Goal: Transaction & Acquisition: Purchase product/service

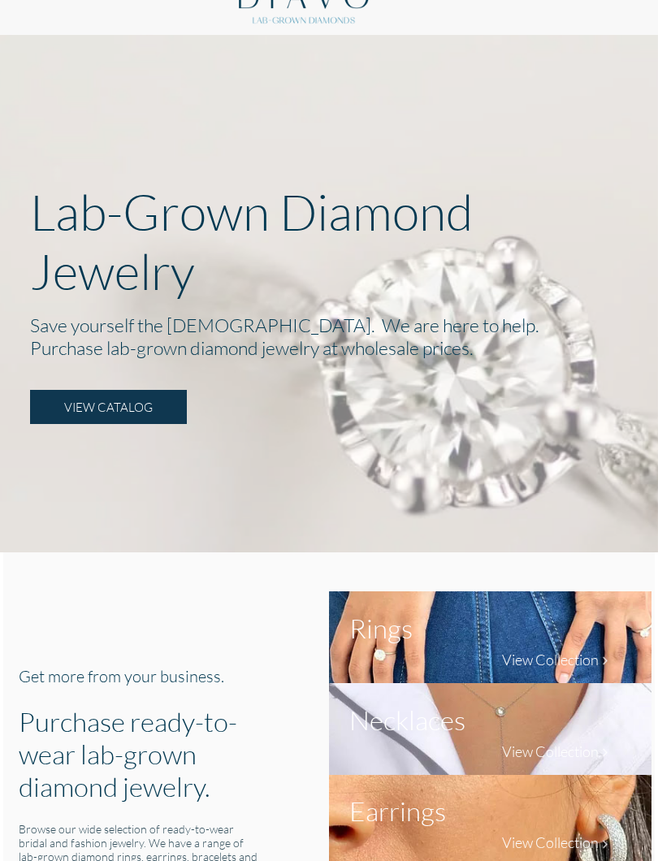
click at [110, 413] on link "VIEW CATALOG" at bounding box center [108, 407] width 157 height 34
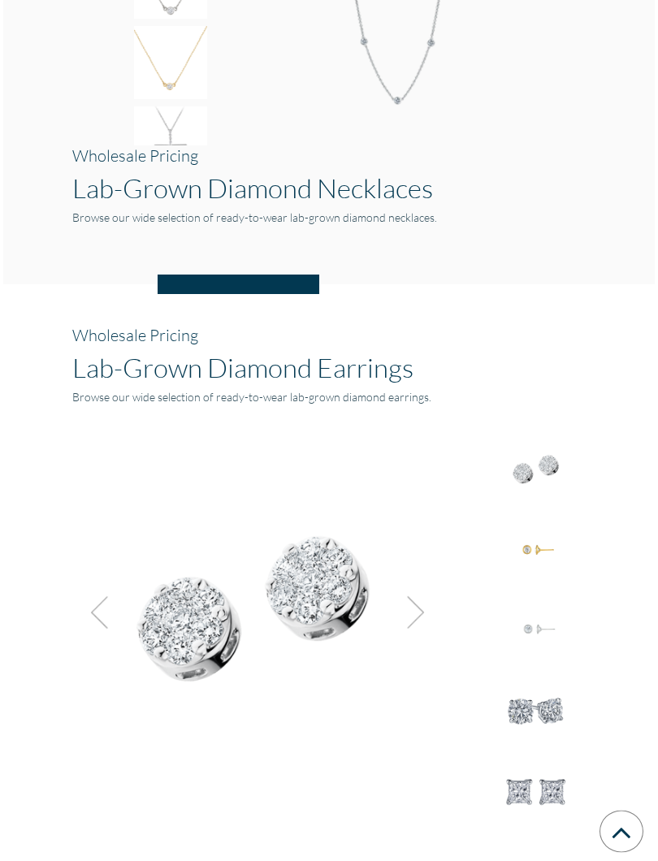
scroll to position [1998, 0]
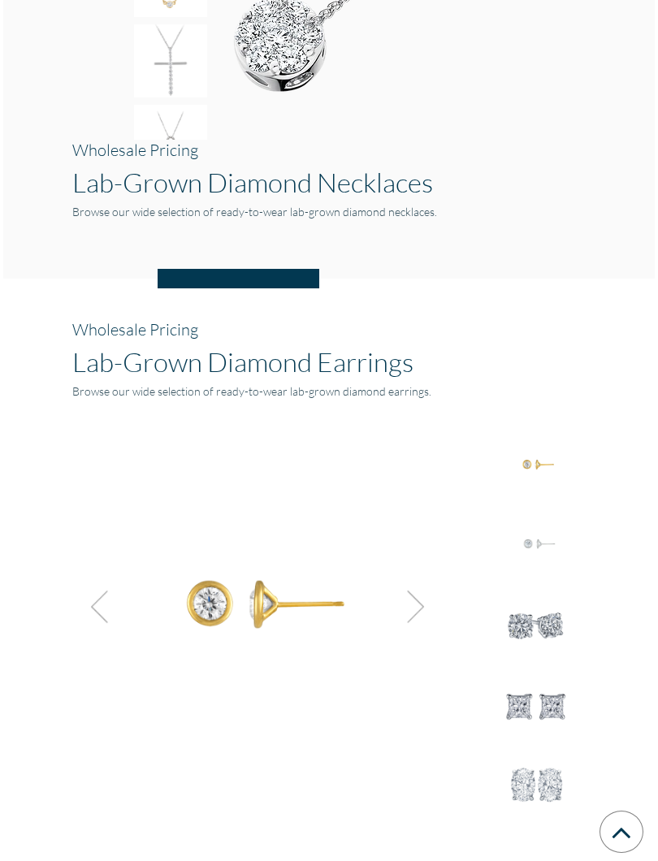
click at [418, 612] on img at bounding box center [411, 607] width 44 height 44
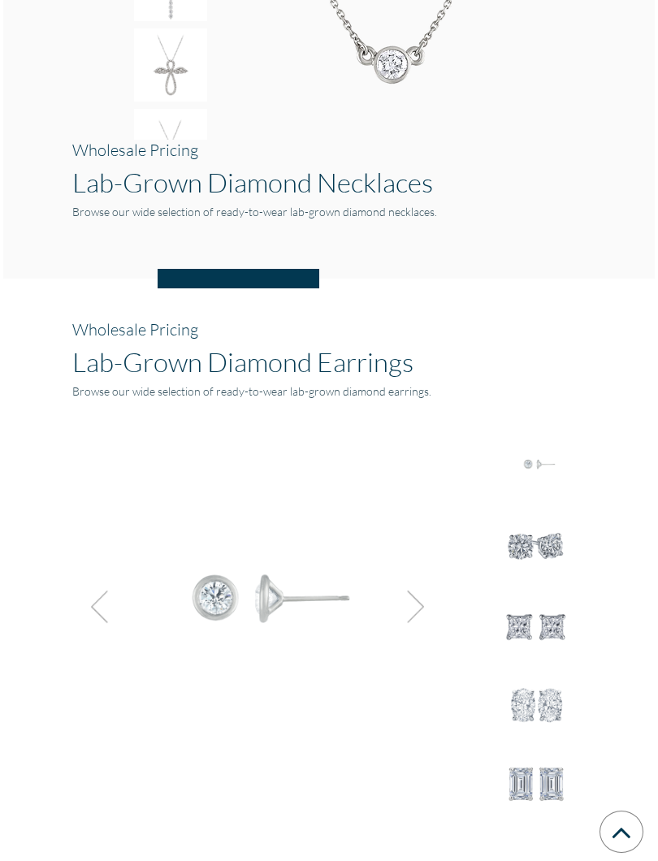
click at [419, 607] on img at bounding box center [411, 607] width 44 height 44
click at [416, 615] on img at bounding box center [411, 607] width 44 height 44
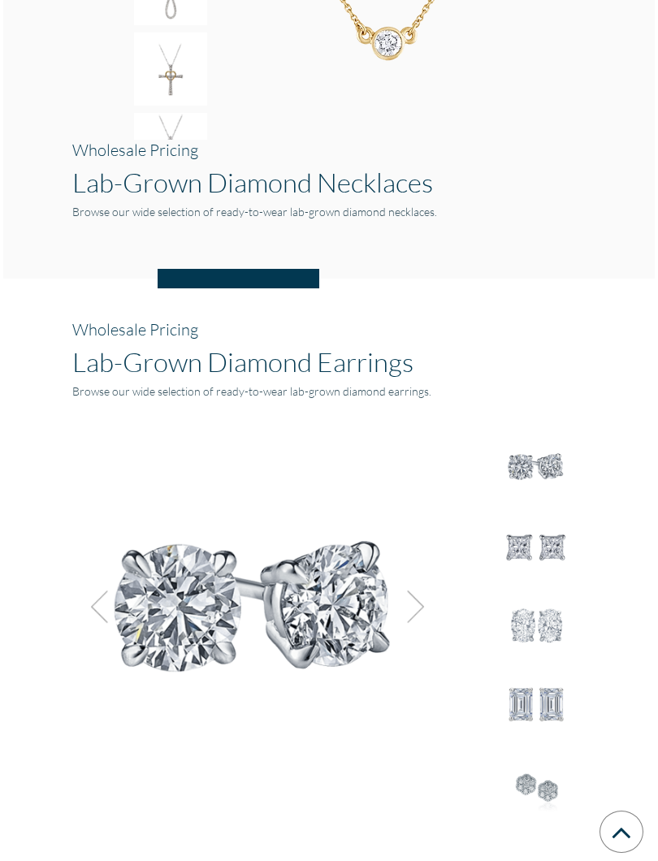
click at [337, 609] on img at bounding box center [255, 601] width 366 height 366
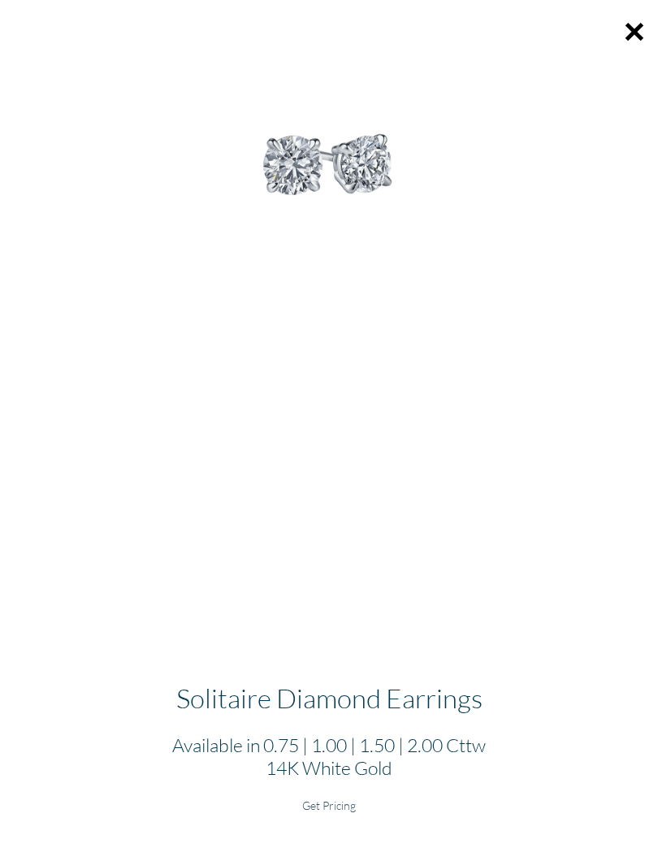
click at [457, 740] on h2 "Available in 0.75 | 1.00 | 1.50 | 2.00 Cttw 14K White Gold" at bounding box center [329, 757] width 632 height 46
click at [323, 769] on h6 "Get Pricing" at bounding box center [329, 806] width 632 height 14
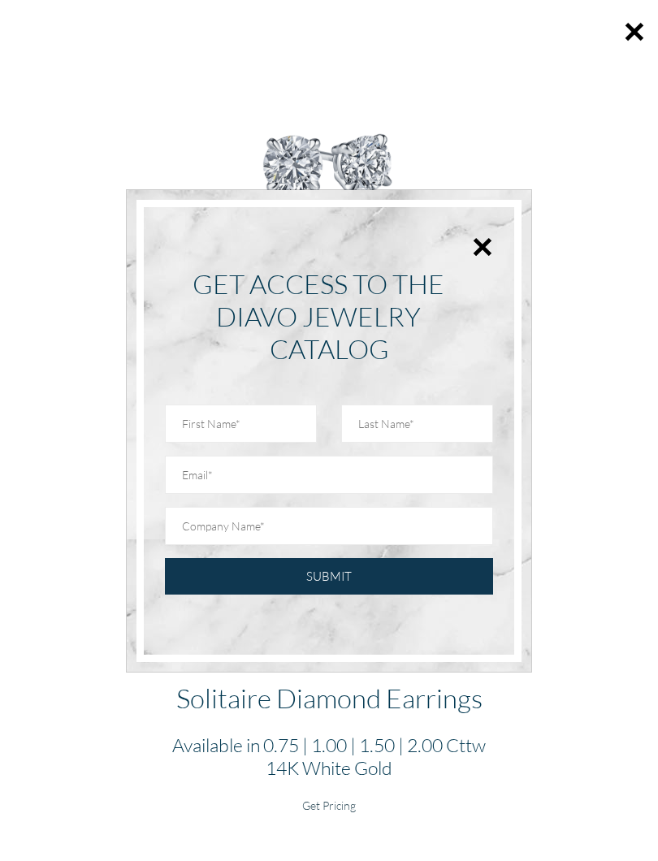
click at [475, 245] on button "×" at bounding box center [482, 246] width 21 height 37
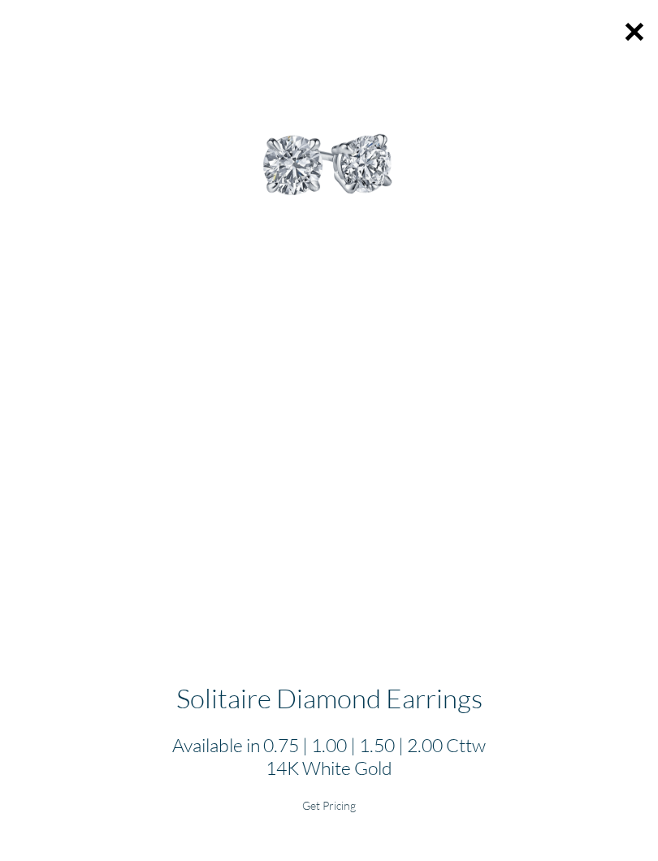
click at [628, 39] on button "×" at bounding box center [634, 31] width 47 height 63
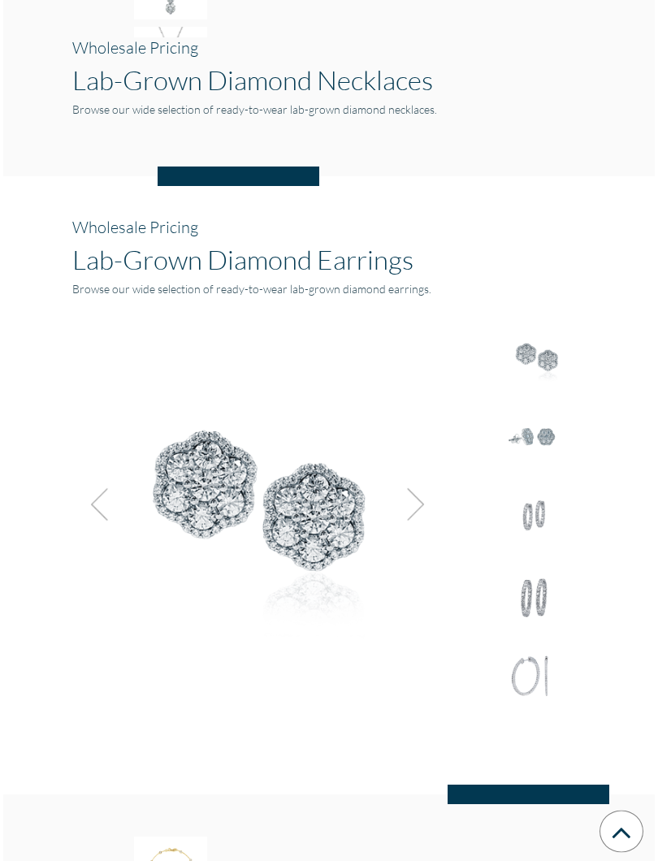
scroll to position [2101, 0]
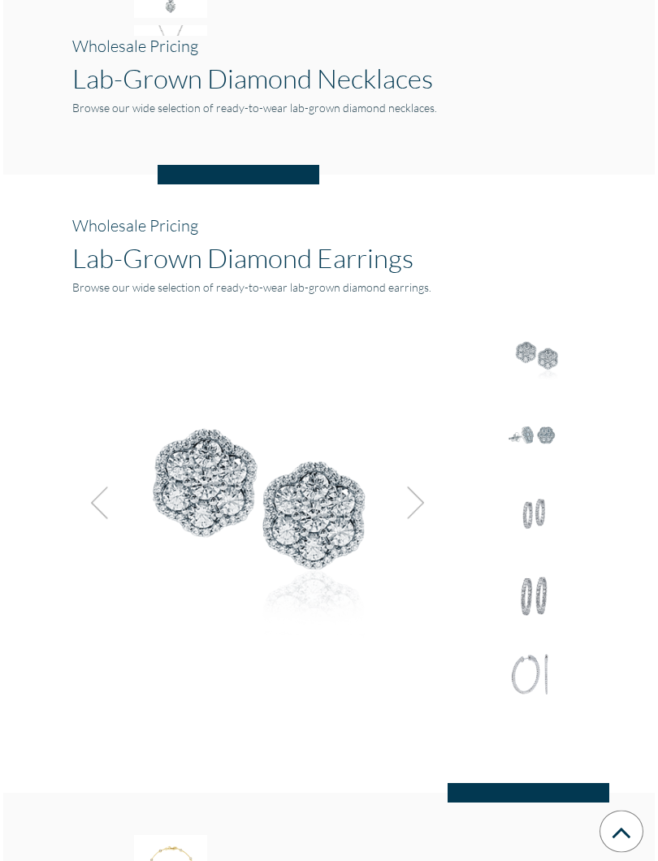
click at [416, 513] on img at bounding box center [411, 504] width 44 height 44
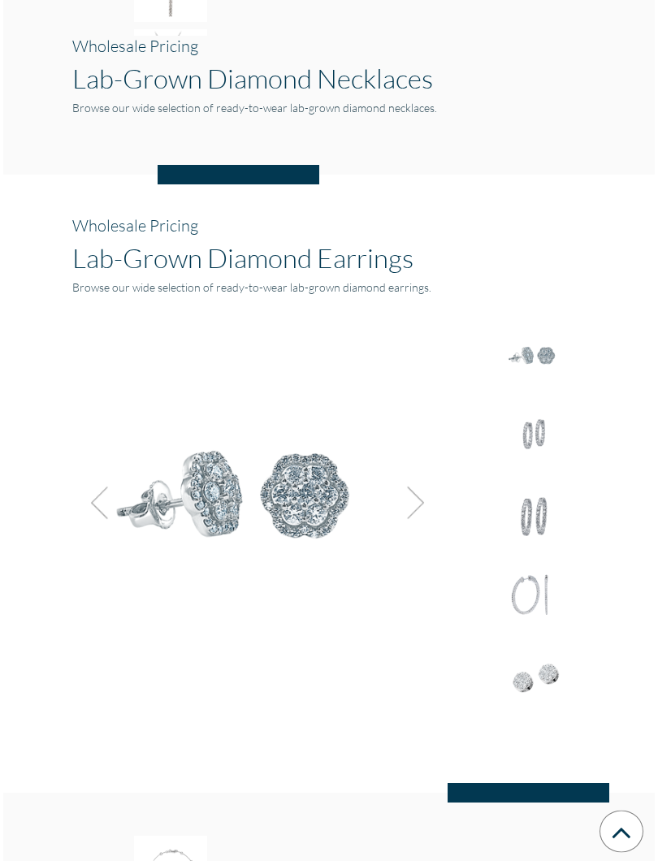
click at [418, 500] on img at bounding box center [411, 504] width 44 height 44
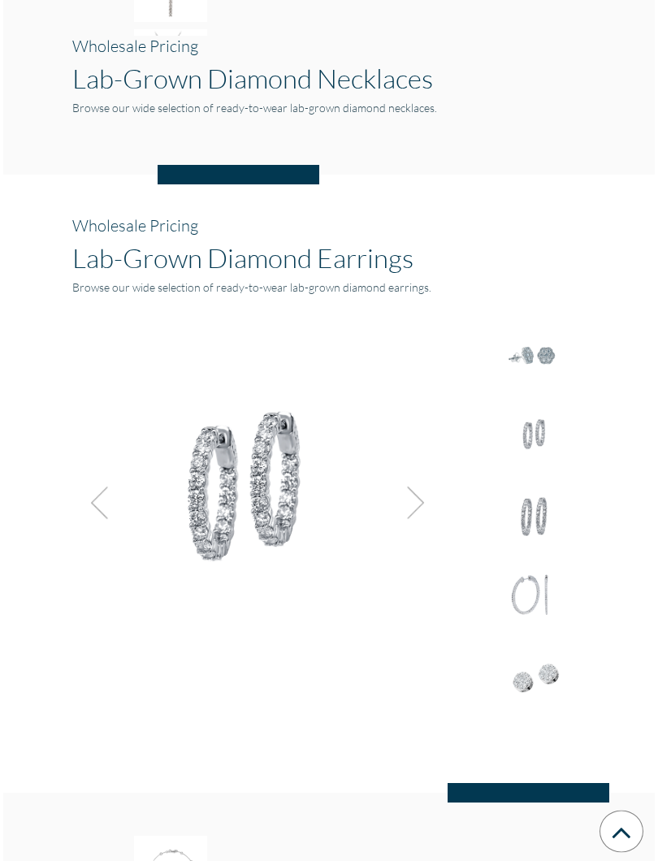
click at [423, 501] on img at bounding box center [411, 504] width 44 height 44
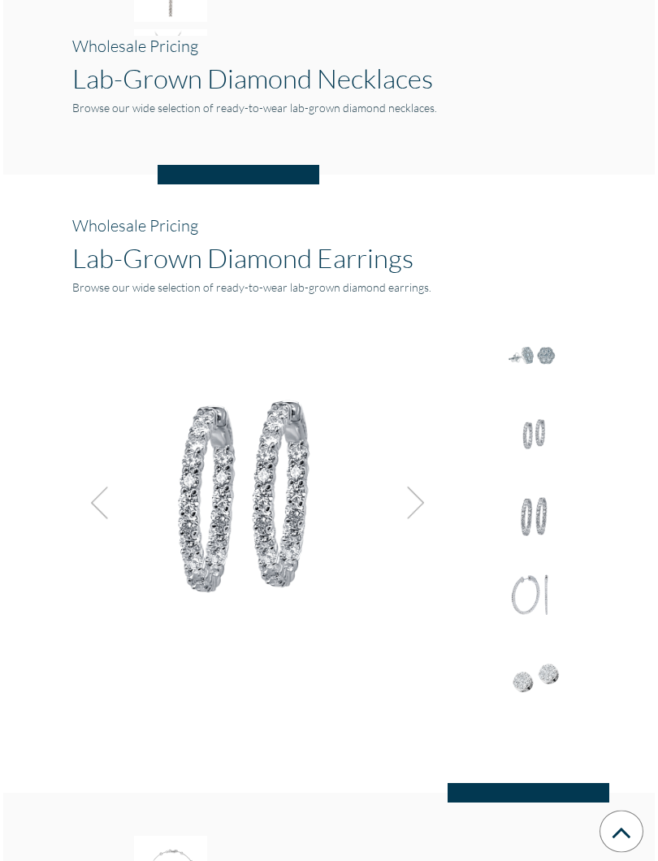
click at [410, 507] on img at bounding box center [411, 504] width 44 height 44
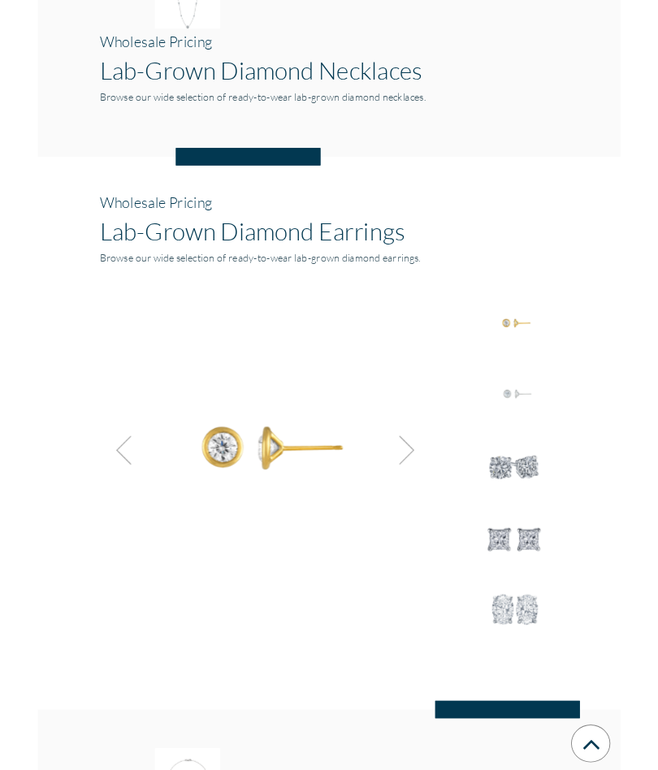
scroll to position [2148, 0]
